Goal: Information Seeking & Learning: Learn about a topic

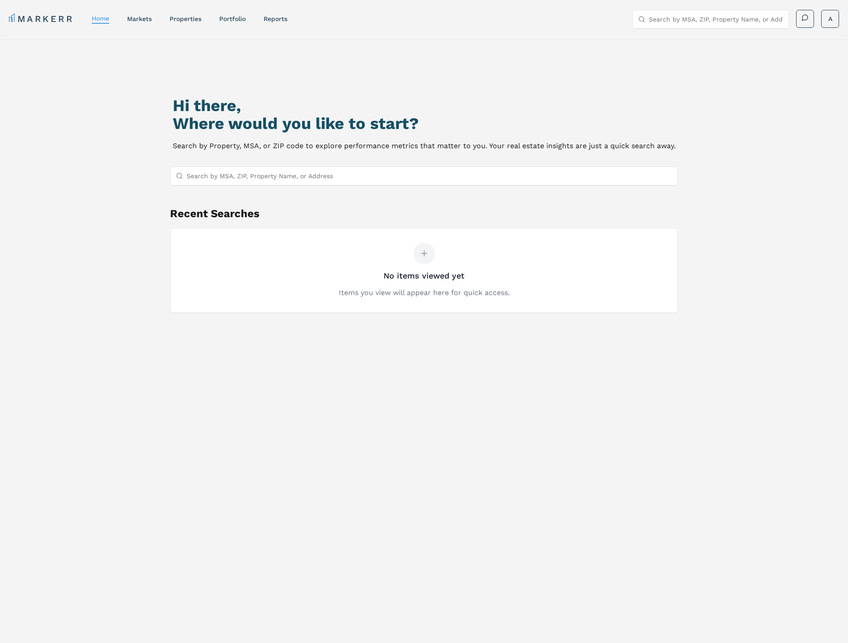
click at [265, 179] on input "Search by MSA, ZIP, Property Name, or Address" at bounding box center [430, 176] width 486 height 18
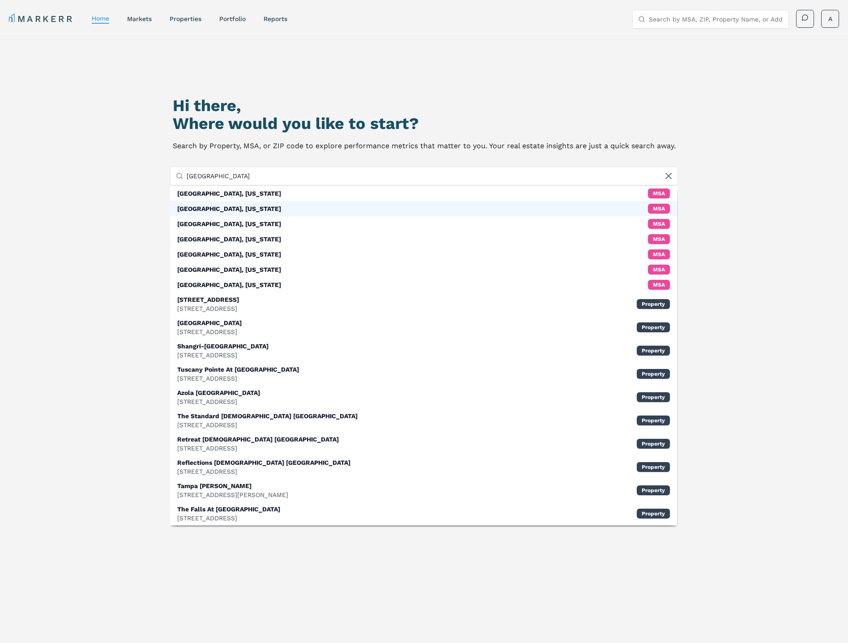
type input "tampa"
click at [214, 204] on div "Tampa, Florida" at bounding box center [229, 208] width 104 height 9
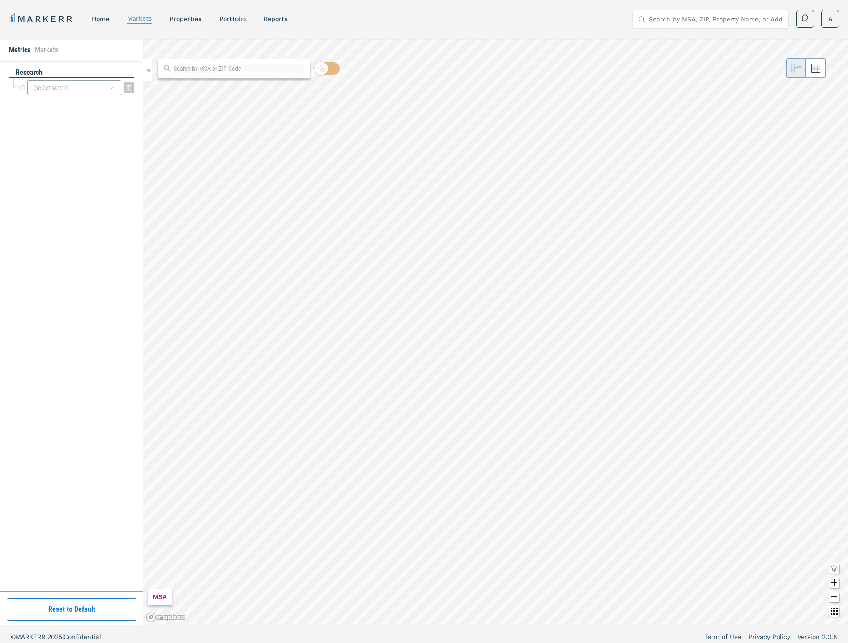
click at [106, 88] on div "(Select Metric)" at bounding box center [74, 87] width 94 height 15
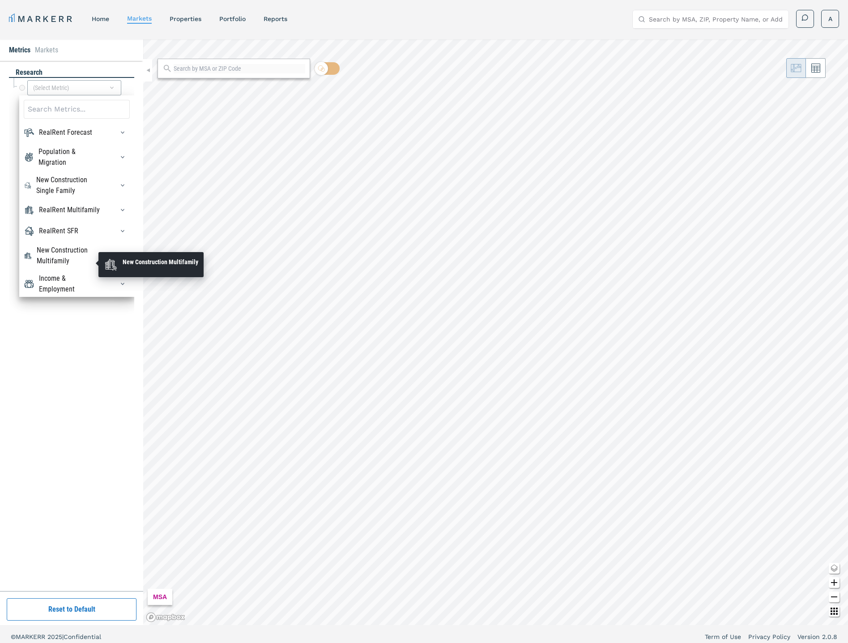
click at [68, 259] on div "New Construction Multifamily" at bounding box center [70, 255] width 66 height 21
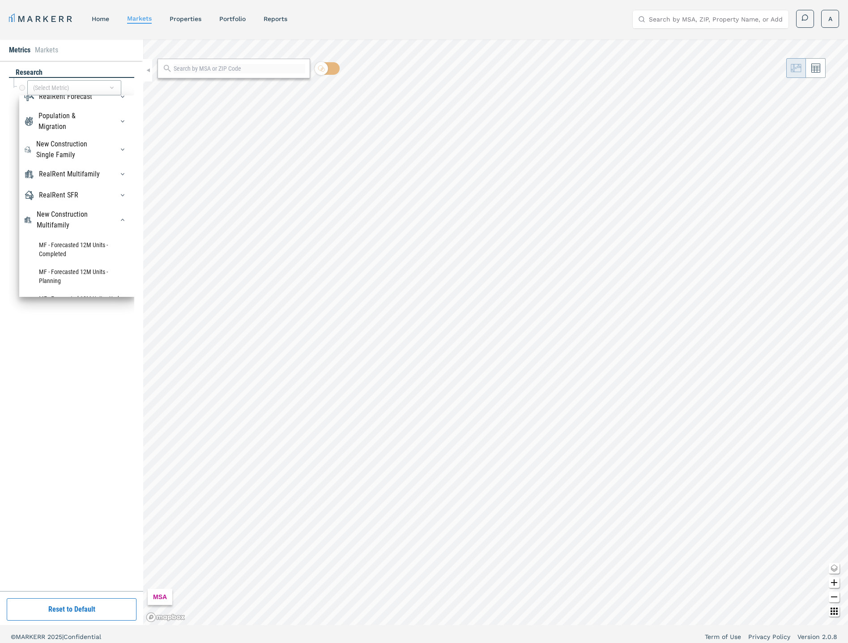
scroll to position [54, 0]
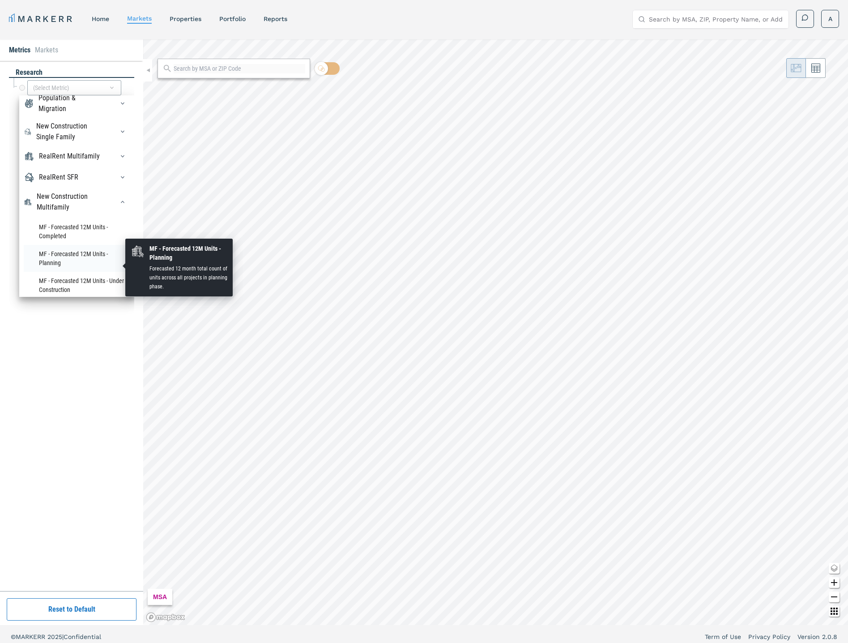
click at [73, 267] on li "MF - Forecasted 12M Units - Planning" at bounding box center [77, 258] width 106 height 27
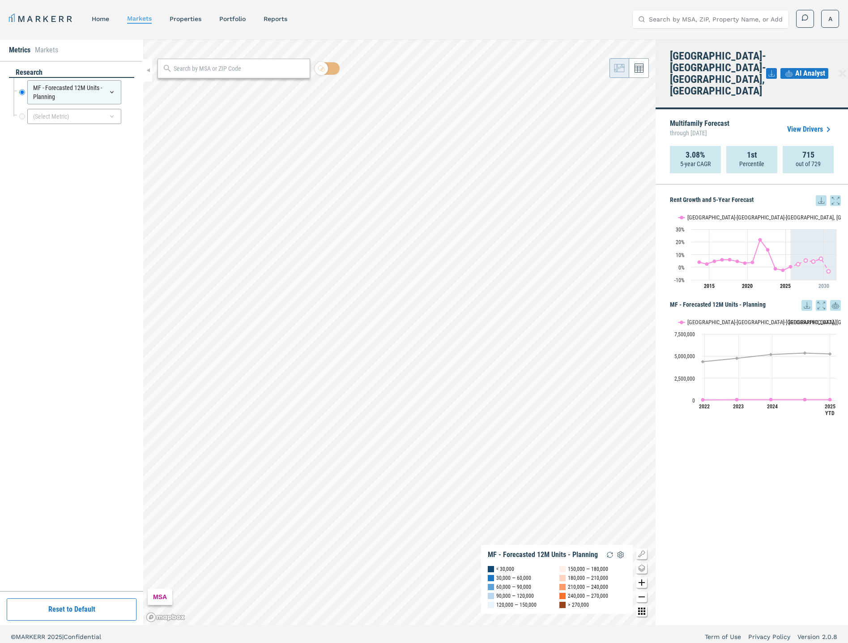
click at [822, 148] on div "715 out of 729" at bounding box center [808, 159] width 51 height 27
click at [821, 124] on link "View Drivers" at bounding box center [810, 129] width 47 height 11
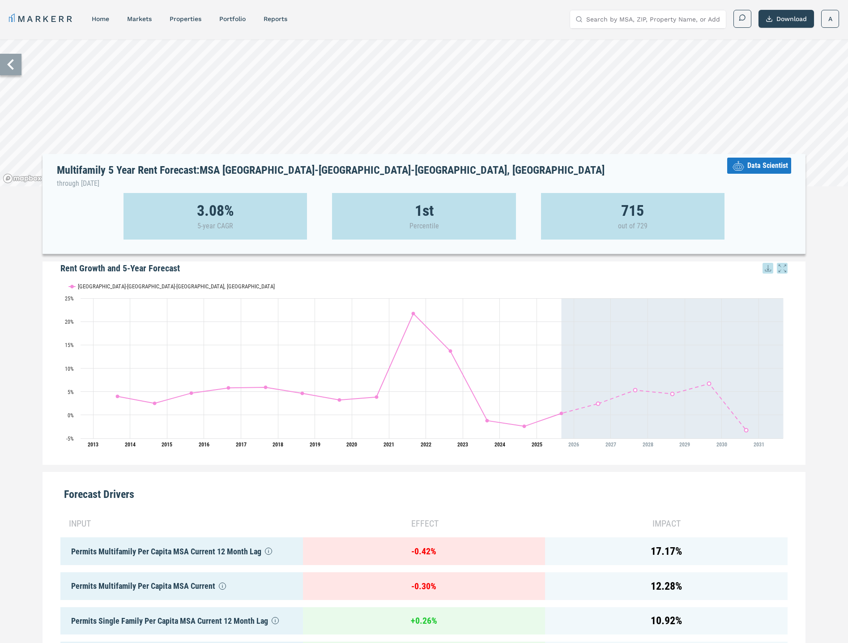
click at [658, 18] on input "Search by MSA, ZIP, Property Name, or Address" at bounding box center [653, 19] width 134 height 18
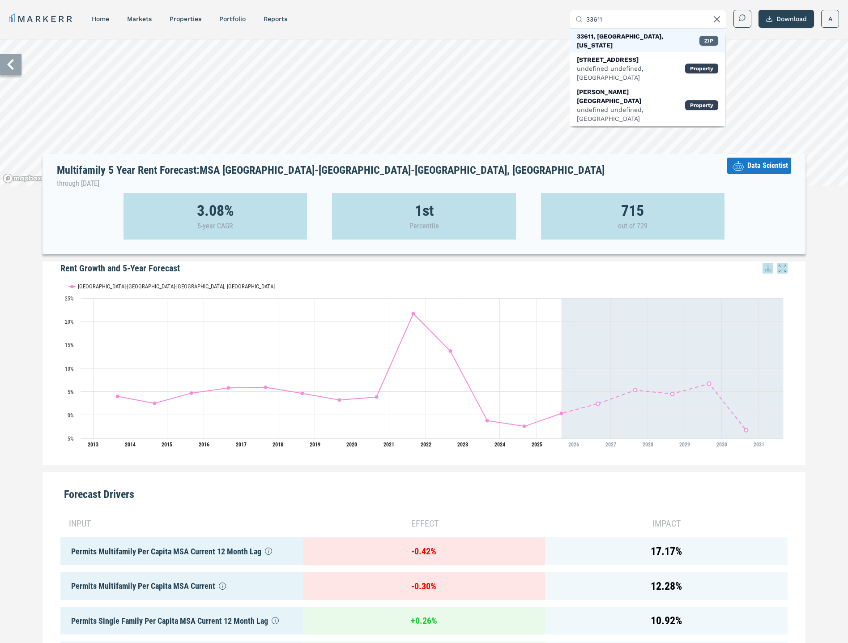
type input "33611"
click at [712, 39] on div "ZIP" at bounding box center [709, 41] width 19 height 10
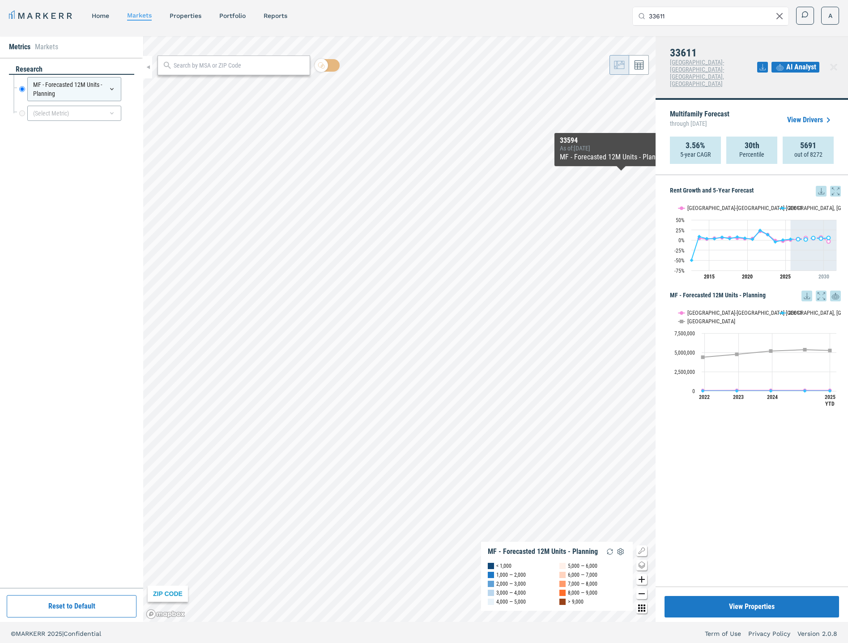
scroll to position [5, 0]
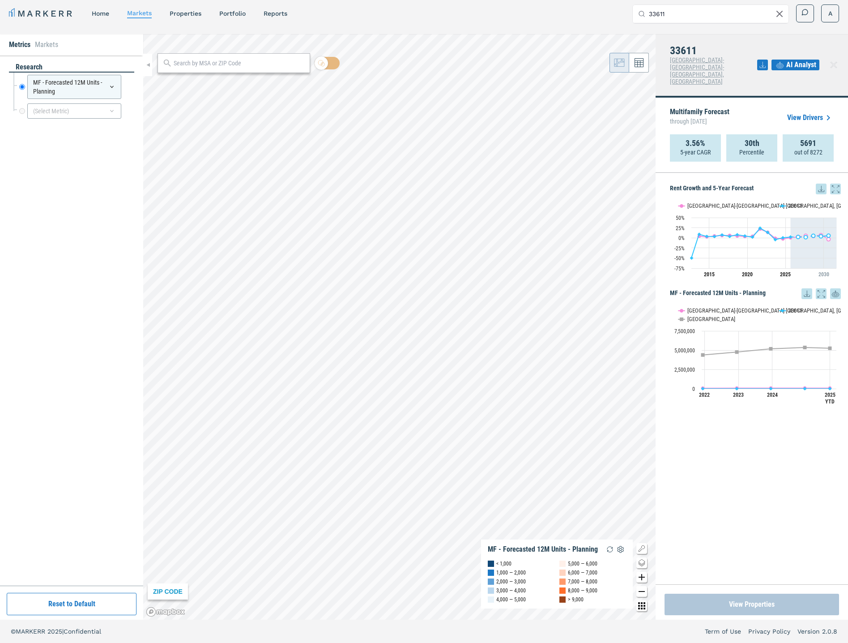
click at [758, 605] on button "View Properties" at bounding box center [752, 604] width 175 height 21
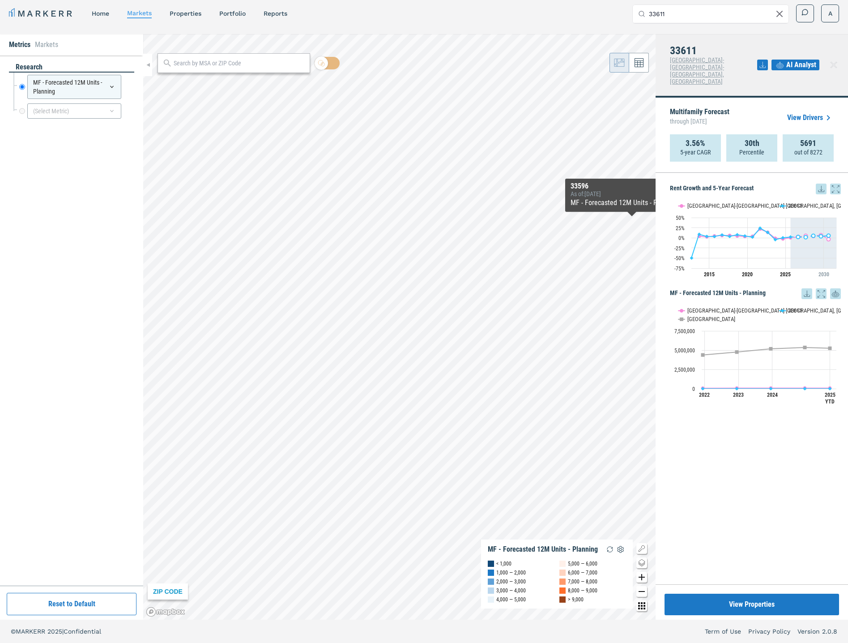
click at [818, 112] on link "View Drivers" at bounding box center [810, 117] width 47 height 11
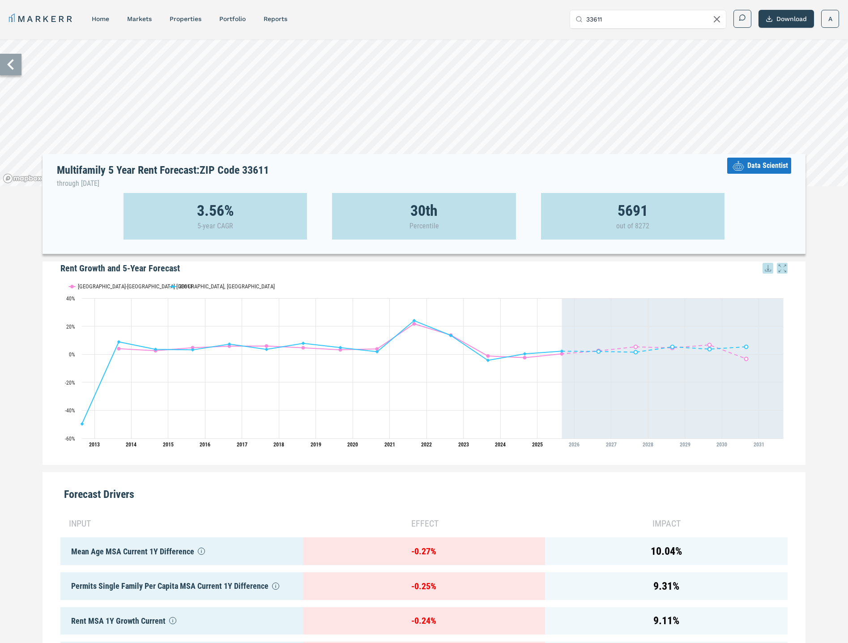
click at [5, 60] on icon at bounding box center [10, 64] width 21 height 21
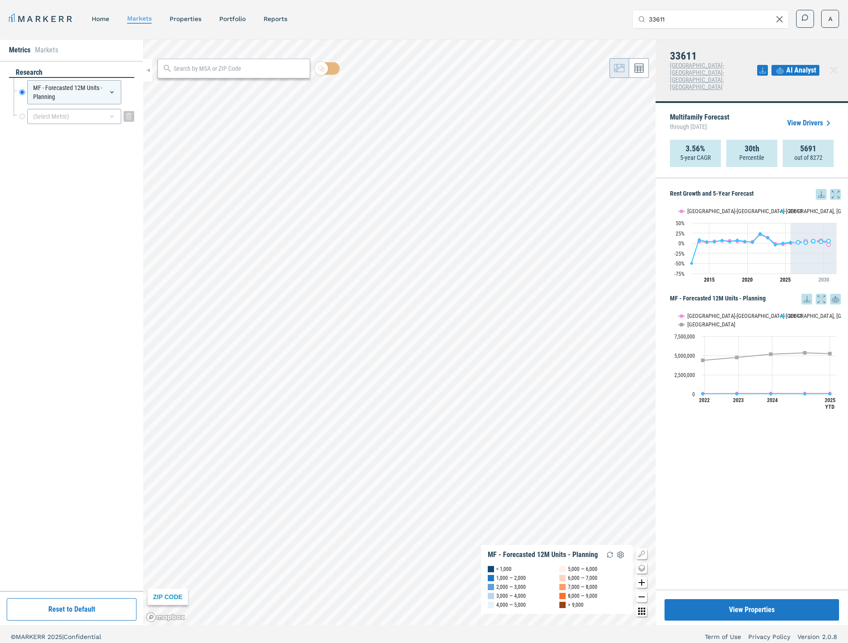
click at [92, 116] on div "(Select Metric)" at bounding box center [74, 116] width 94 height 15
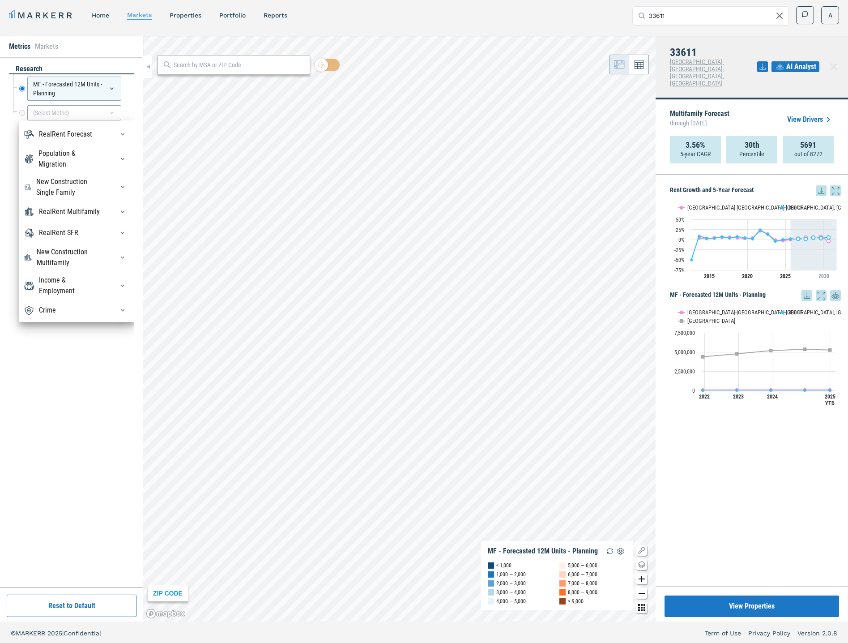
scroll to position [5, 0]
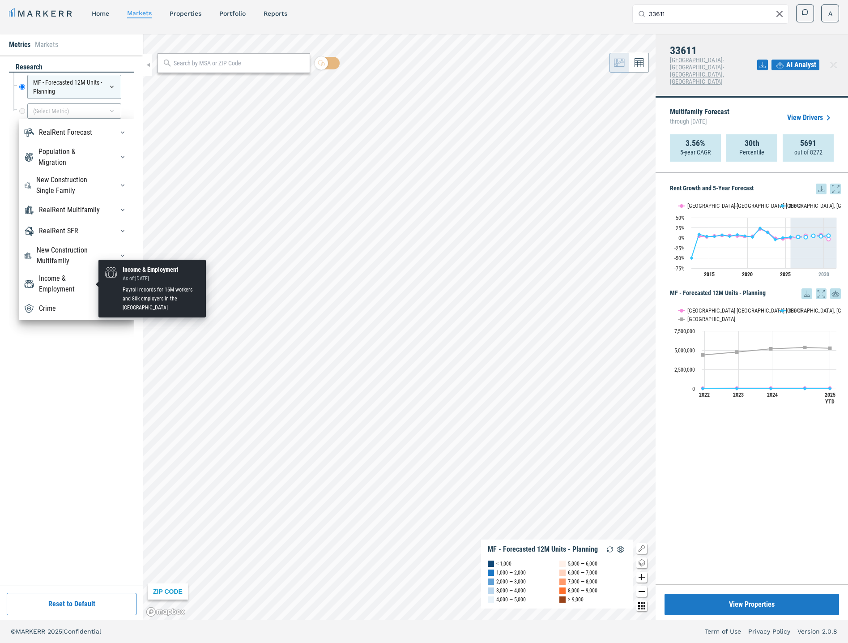
click at [50, 284] on div "Income & Employment" at bounding box center [71, 283] width 64 height 21
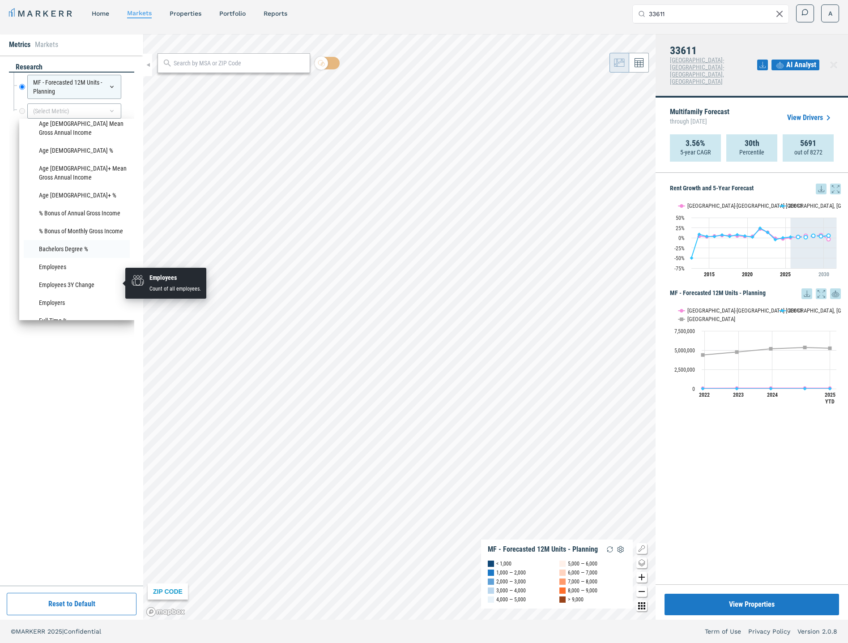
scroll to position [388, 0]
click at [64, 257] on li "Bachelors Degree %" at bounding box center [77, 248] width 106 height 18
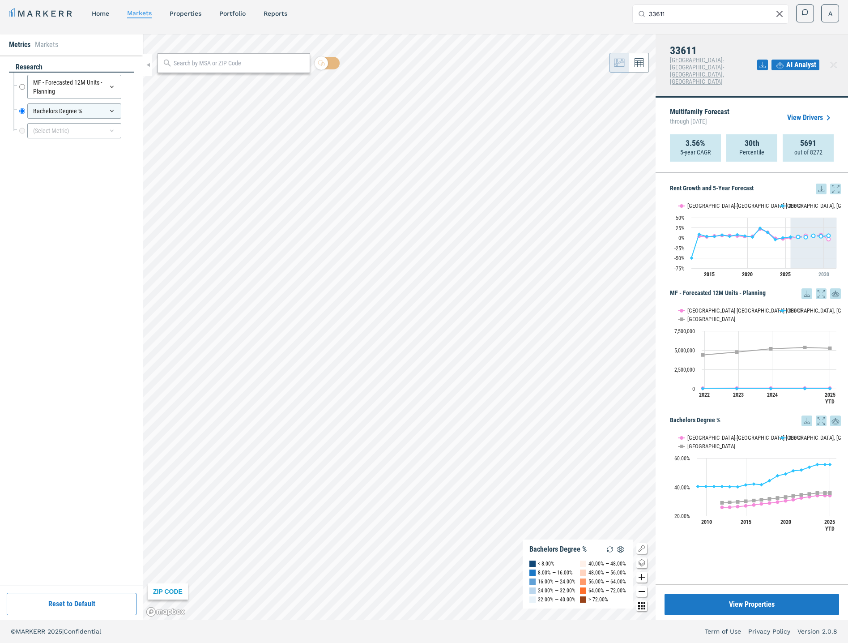
click at [804, 60] on span "AI Analyst" at bounding box center [802, 65] width 30 height 11
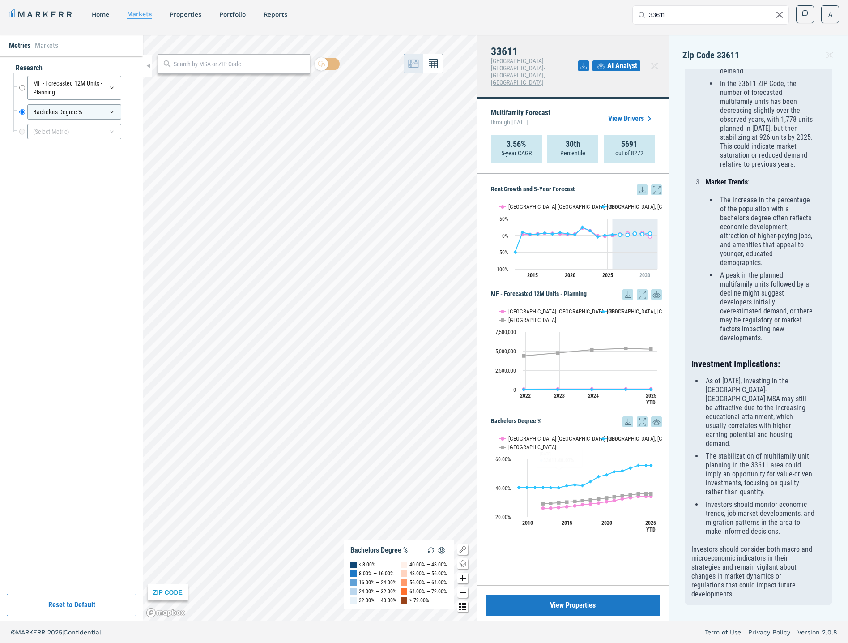
scroll to position [4, 0]
